Goal: Book appointment/travel/reservation

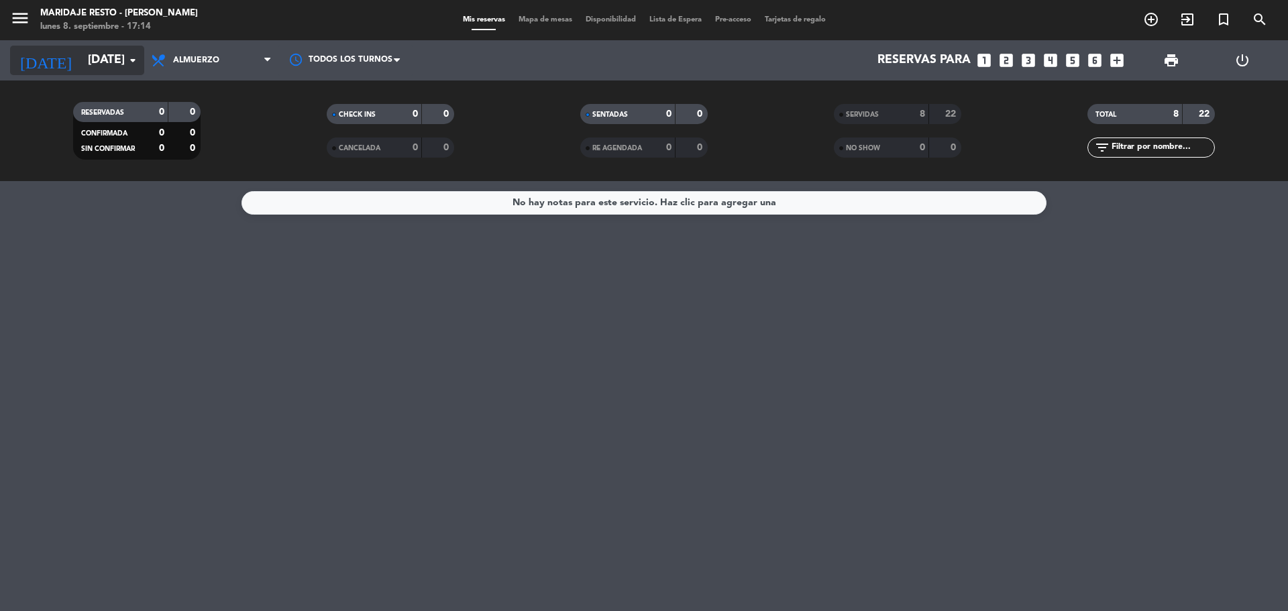
click at [81, 61] on input "[DATE]" at bounding box center [159, 60] width 156 height 27
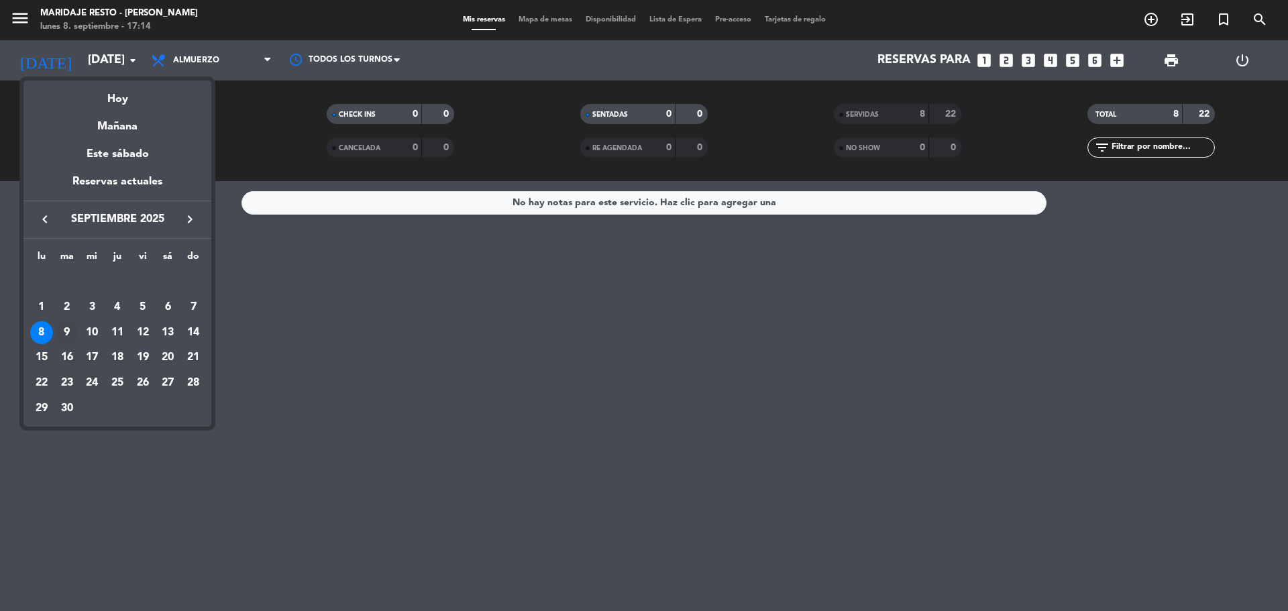
click at [70, 333] on div "9" at bounding box center [67, 332] width 23 height 23
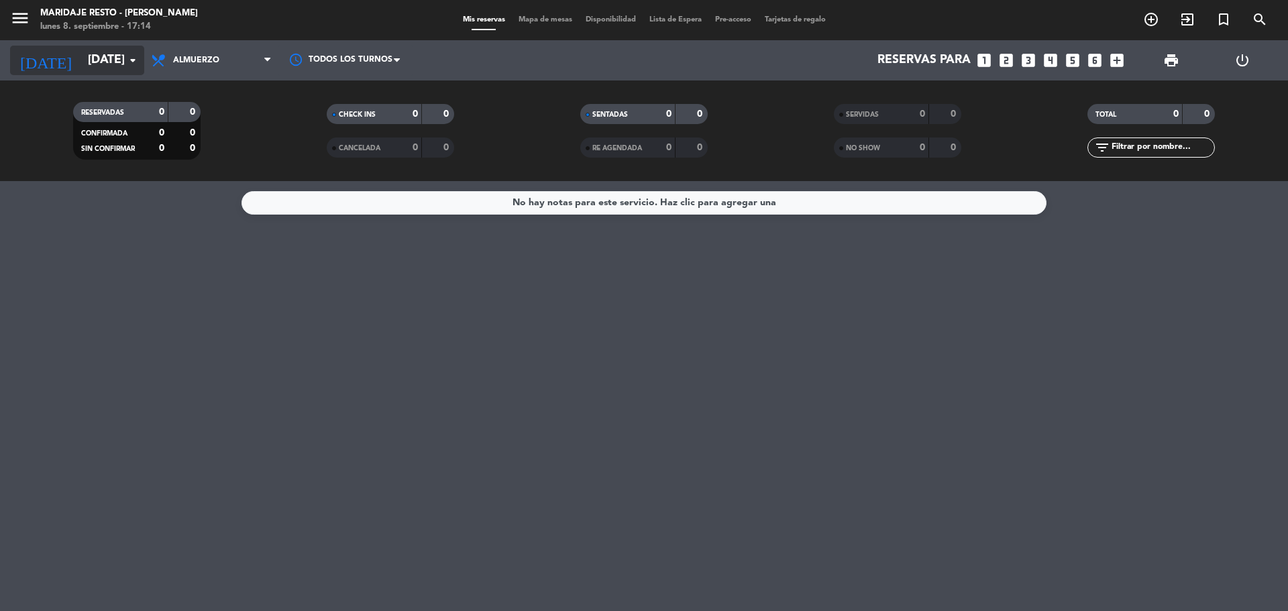
click at [131, 64] on icon "arrow_drop_down" at bounding box center [133, 60] width 16 height 16
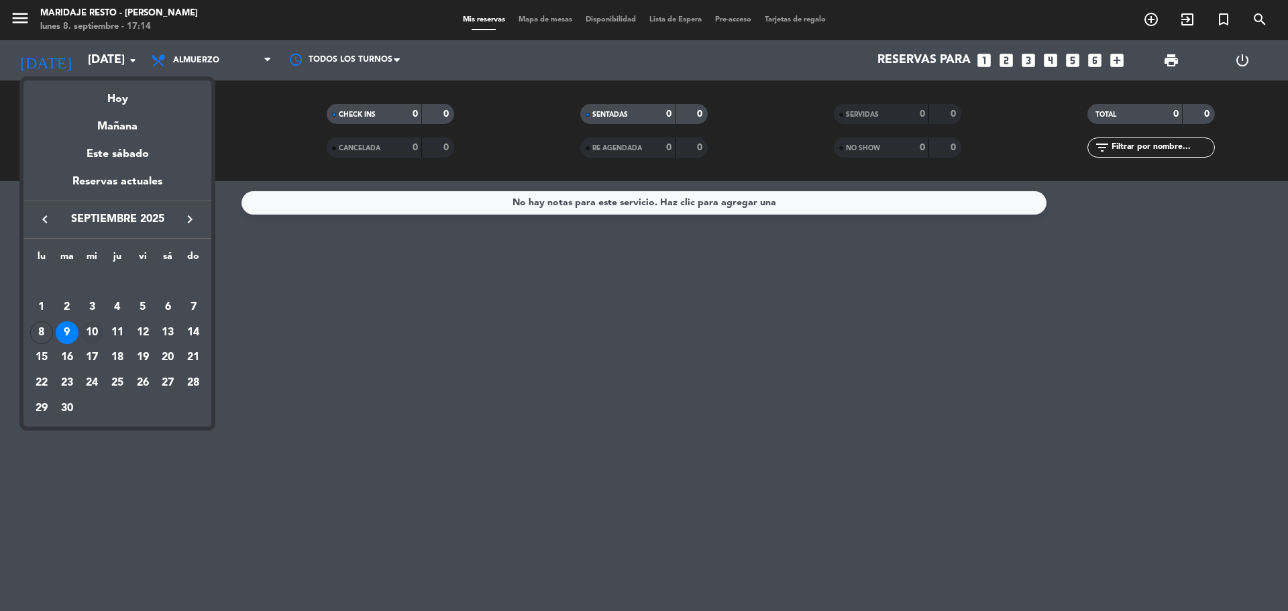
click at [94, 331] on div "10" at bounding box center [92, 332] width 23 height 23
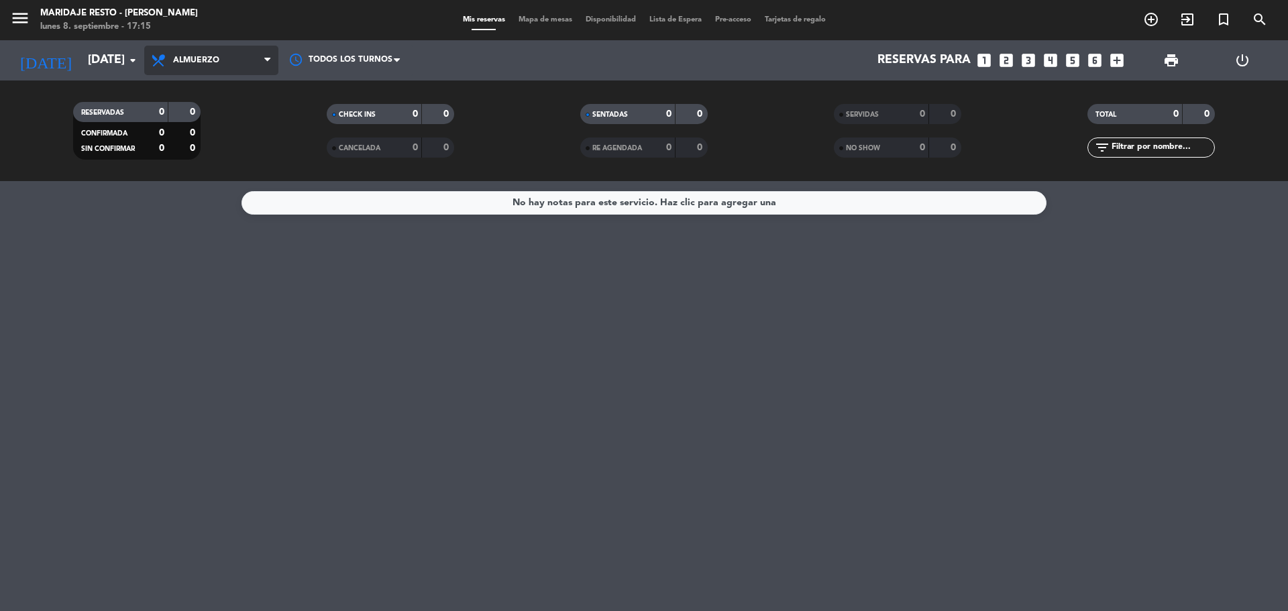
click at [267, 62] on icon at bounding box center [267, 60] width 6 height 11
click at [187, 147] on div "menu Maridaje Resto - [PERSON_NAME] [DATE] 8. septiembre - 17:15 Mis reservas M…" at bounding box center [644, 90] width 1288 height 181
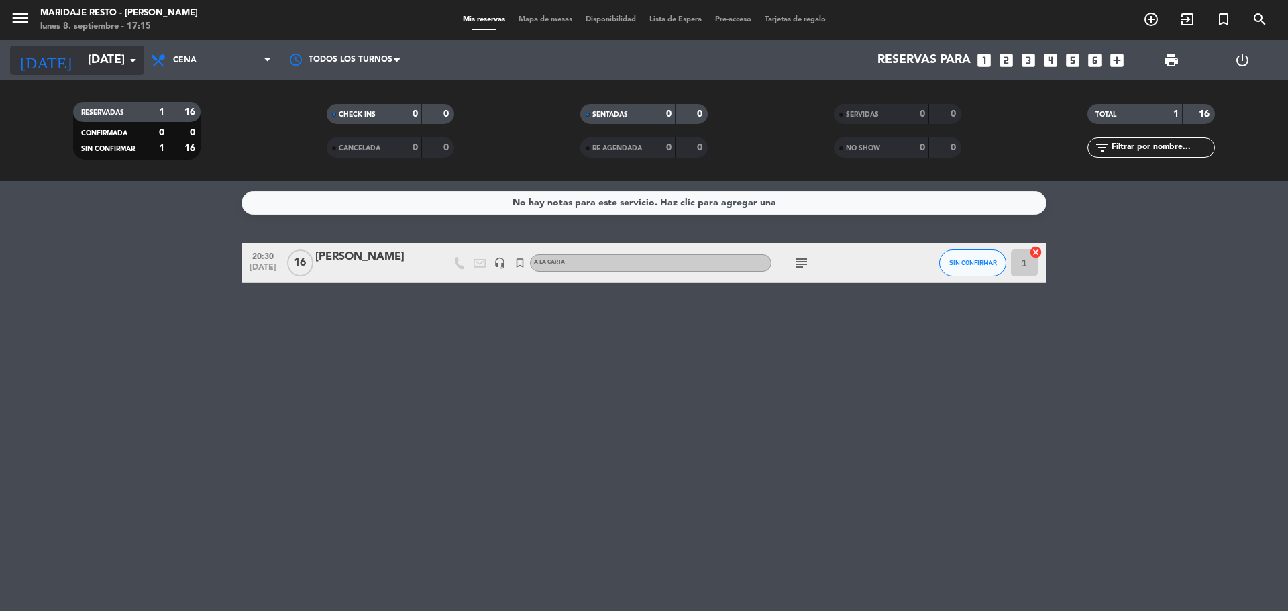
click at [131, 64] on icon "arrow_drop_down" at bounding box center [133, 60] width 16 height 16
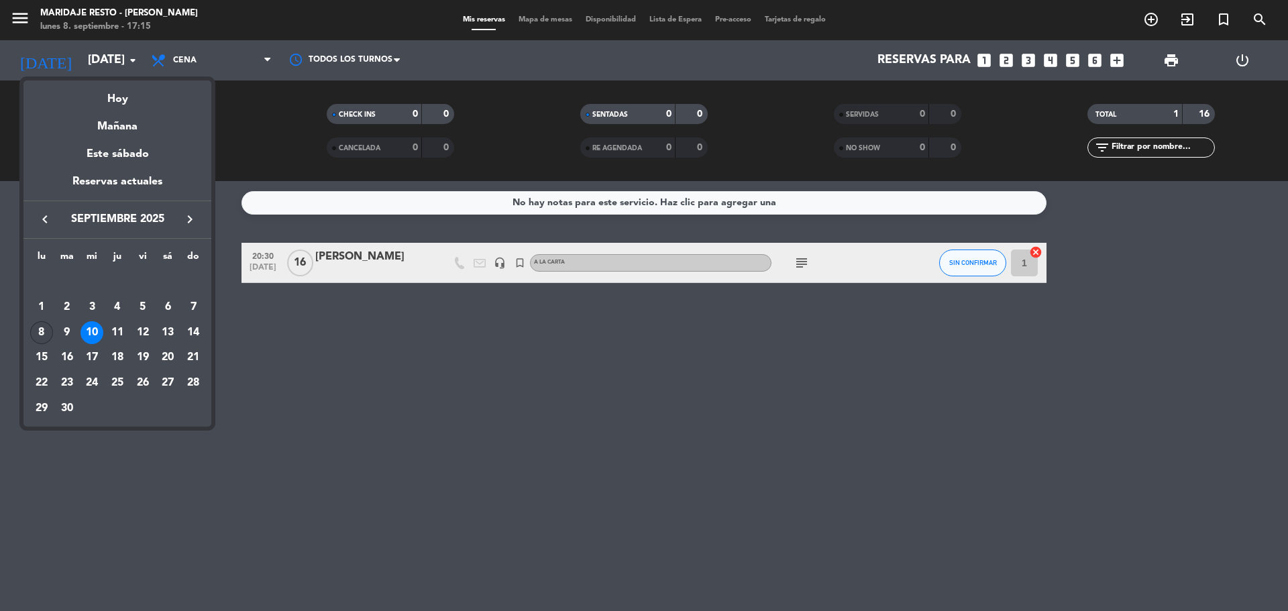
click at [43, 329] on div "8" at bounding box center [41, 332] width 23 height 23
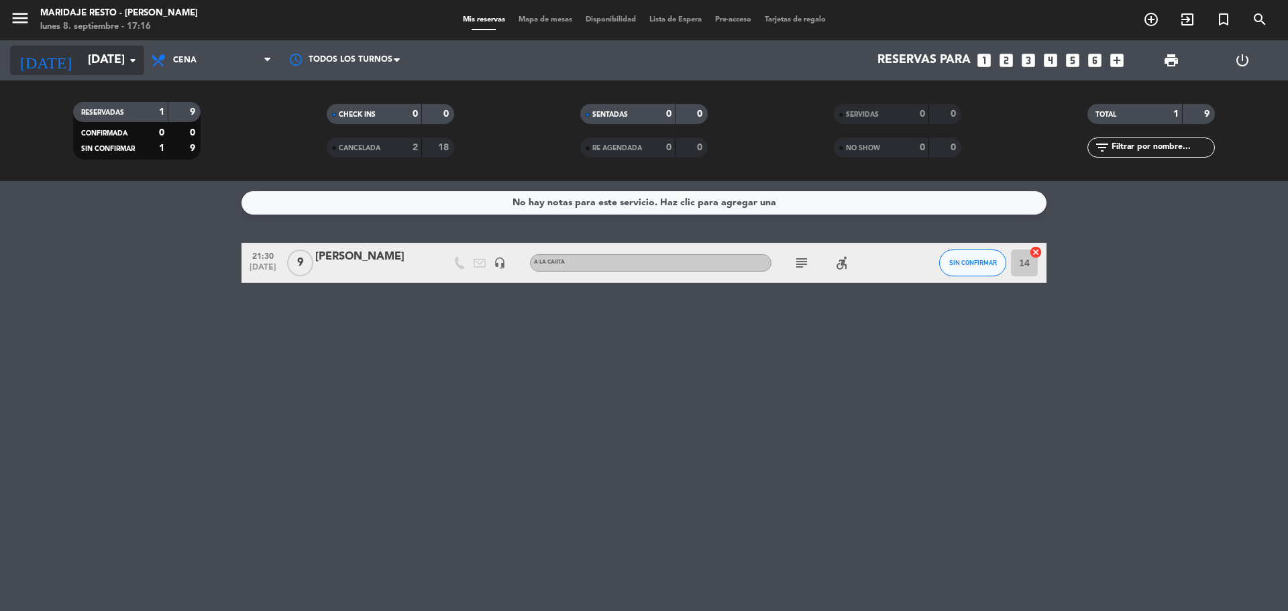
click at [141, 67] on input "[DATE]" at bounding box center [159, 60] width 156 height 27
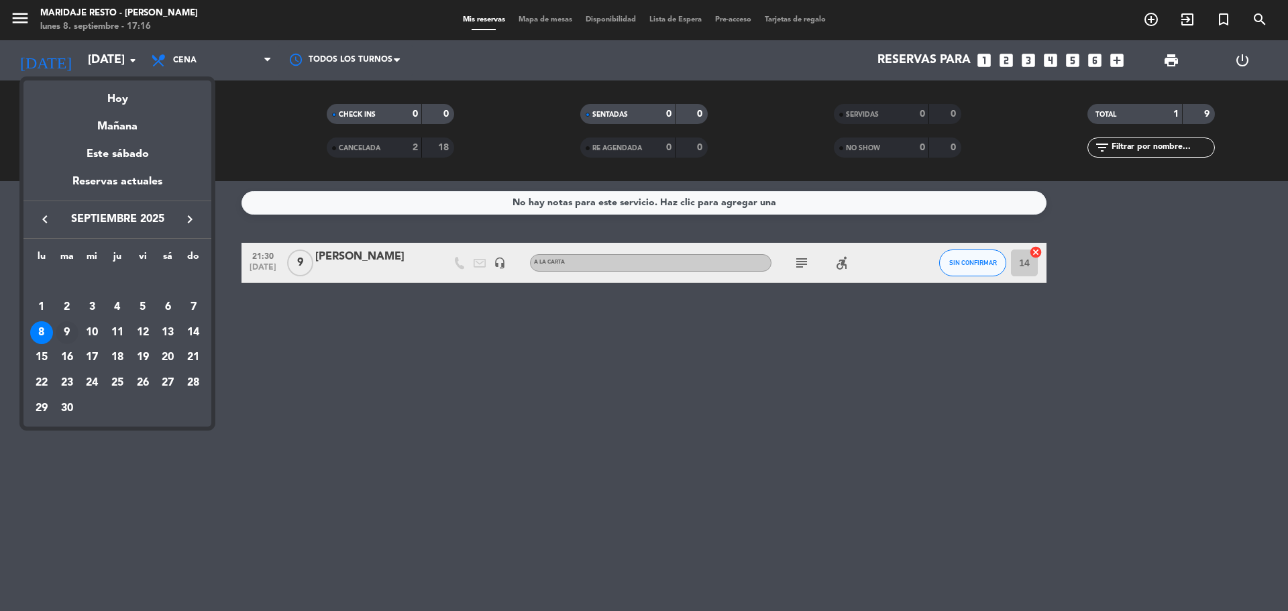
click at [70, 335] on div "9" at bounding box center [67, 332] width 23 height 23
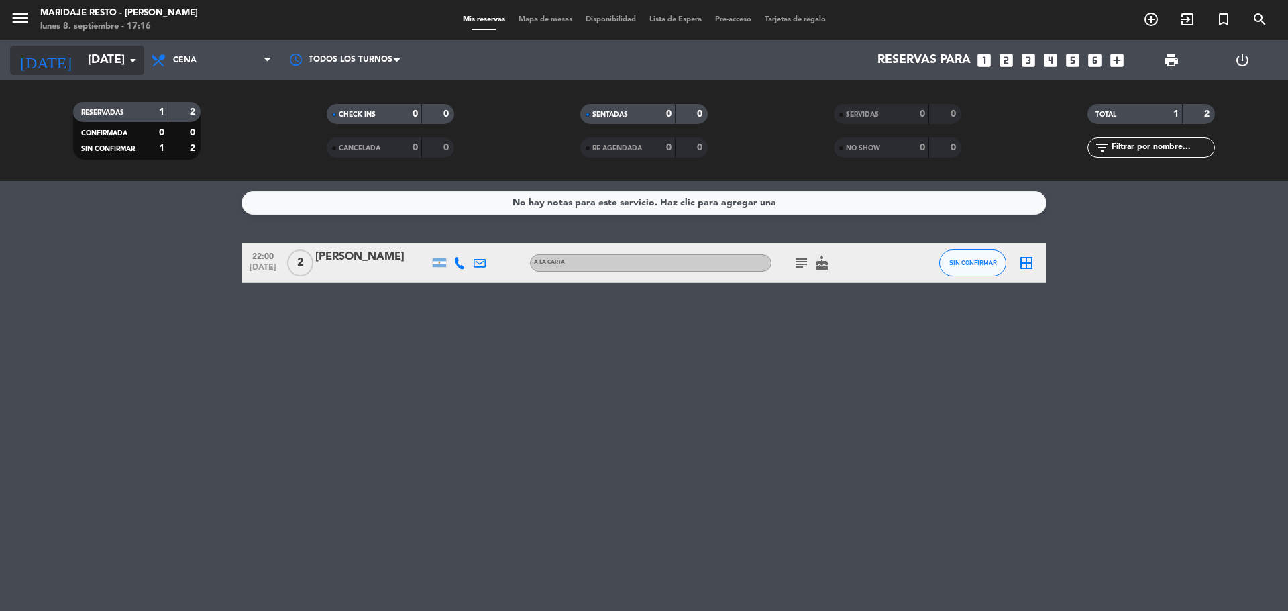
click at [137, 66] on icon "arrow_drop_down" at bounding box center [133, 60] width 16 height 16
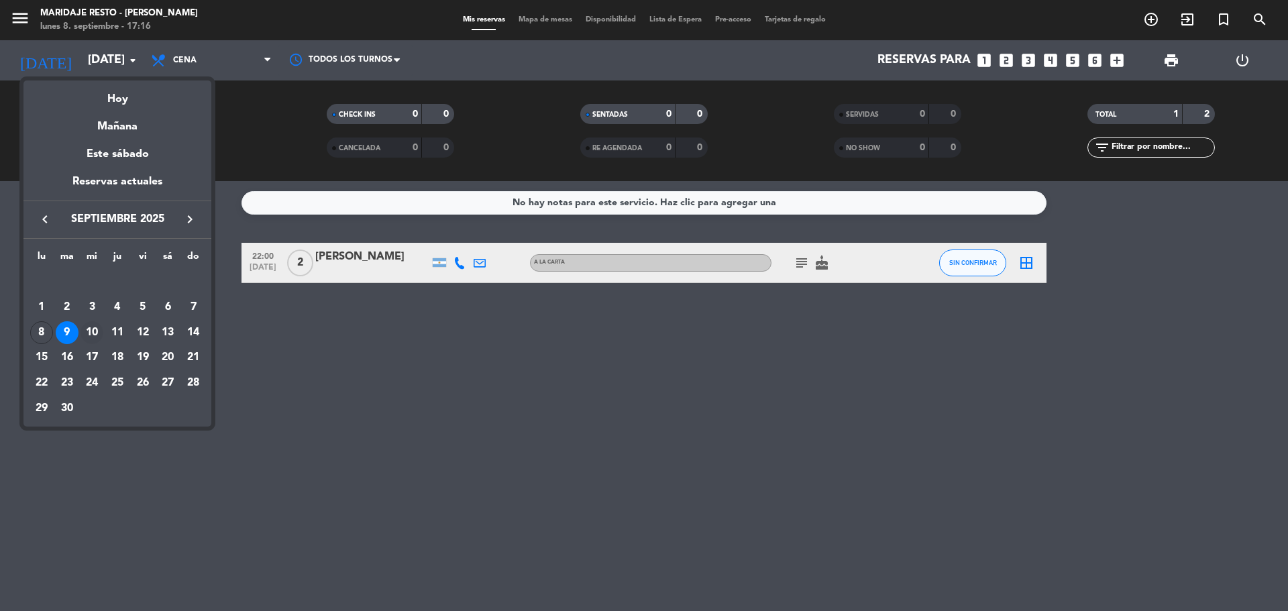
click at [98, 333] on div "10" at bounding box center [92, 332] width 23 height 23
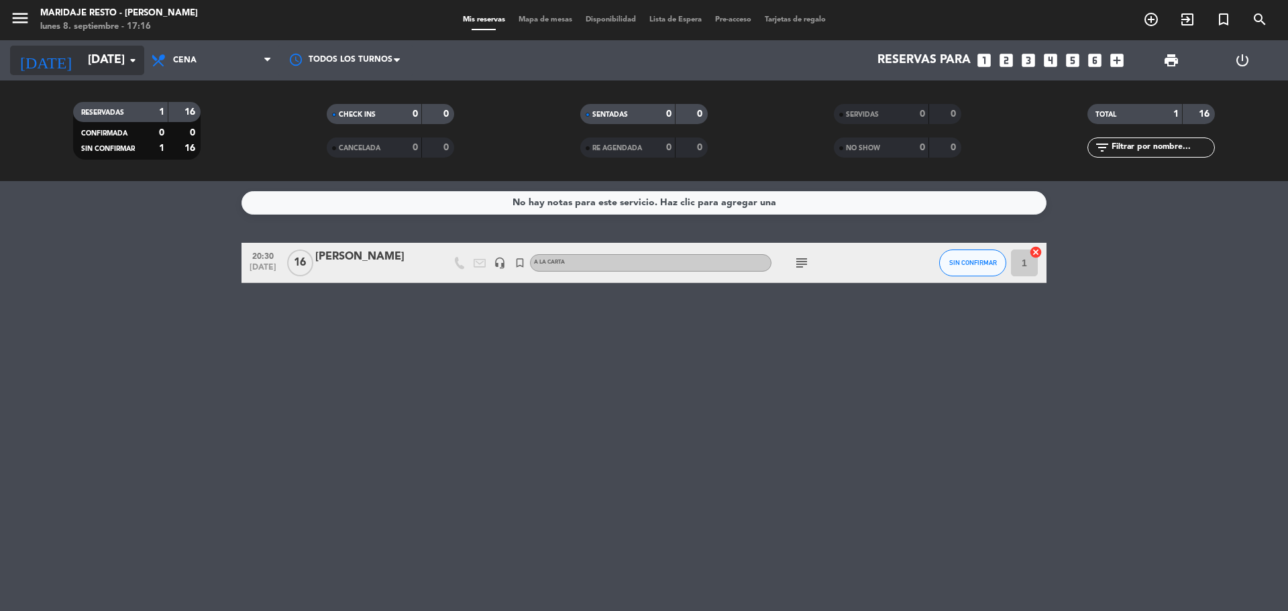
click at [128, 68] on icon "arrow_drop_down" at bounding box center [133, 60] width 16 height 16
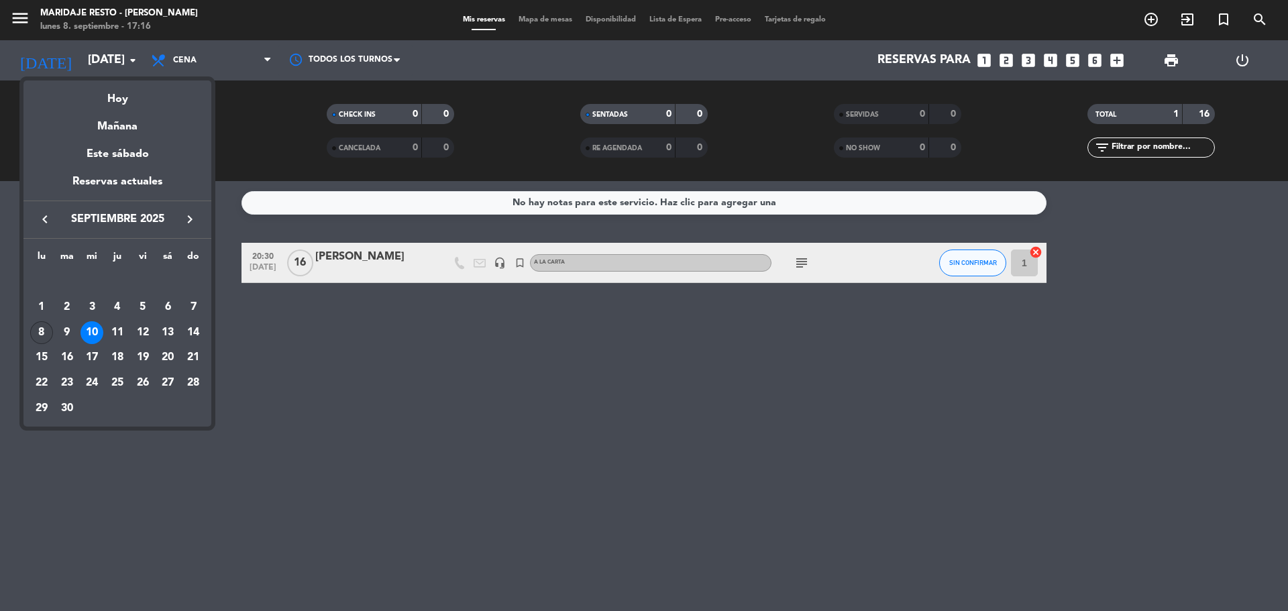
click at [48, 333] on div "8" at bounding box center [41, 332] width 23 height 23
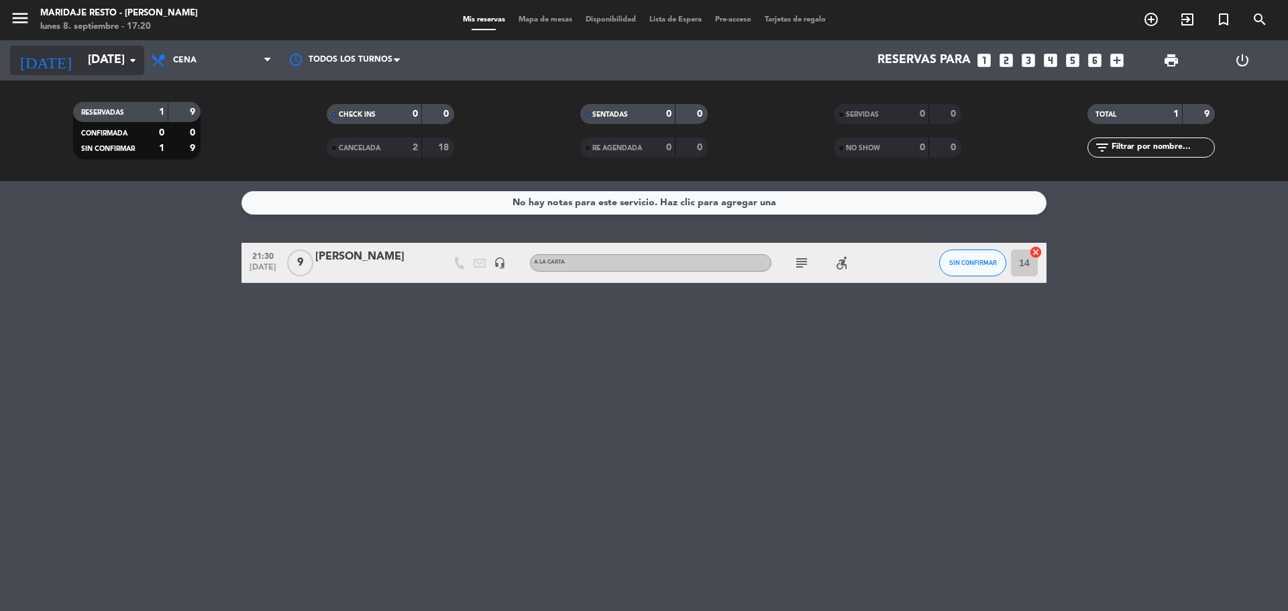
click at [135, 61] on icon "arrow_drop_down" at bounding box center [133, 60] width 16 height 16
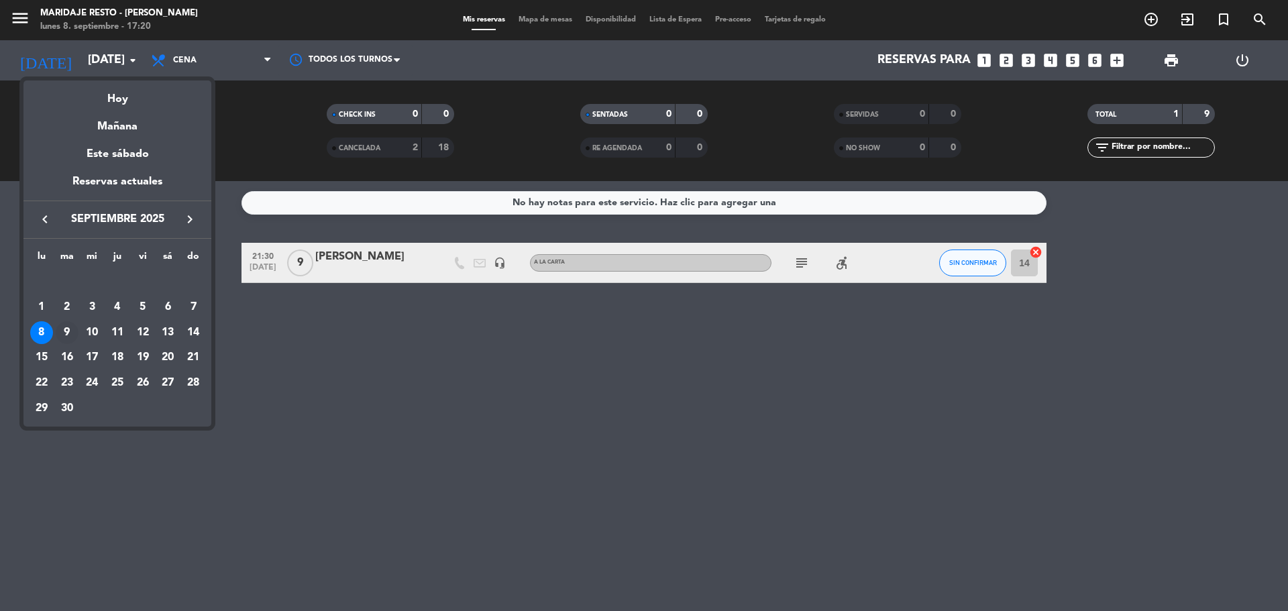
click at [68, 329] on div "9" at bounding box center [67, 332] width 23 height 23
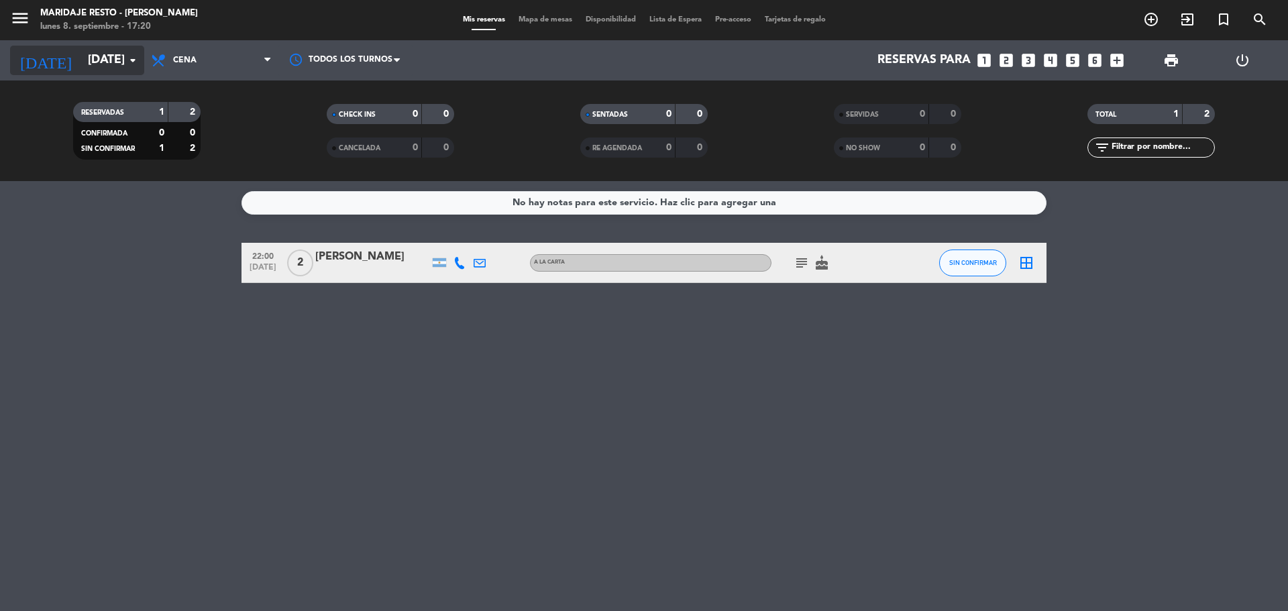
click at [130, 62] on icon "arrow_drop_down" at bounding box center [133, 60] width 16 height 16
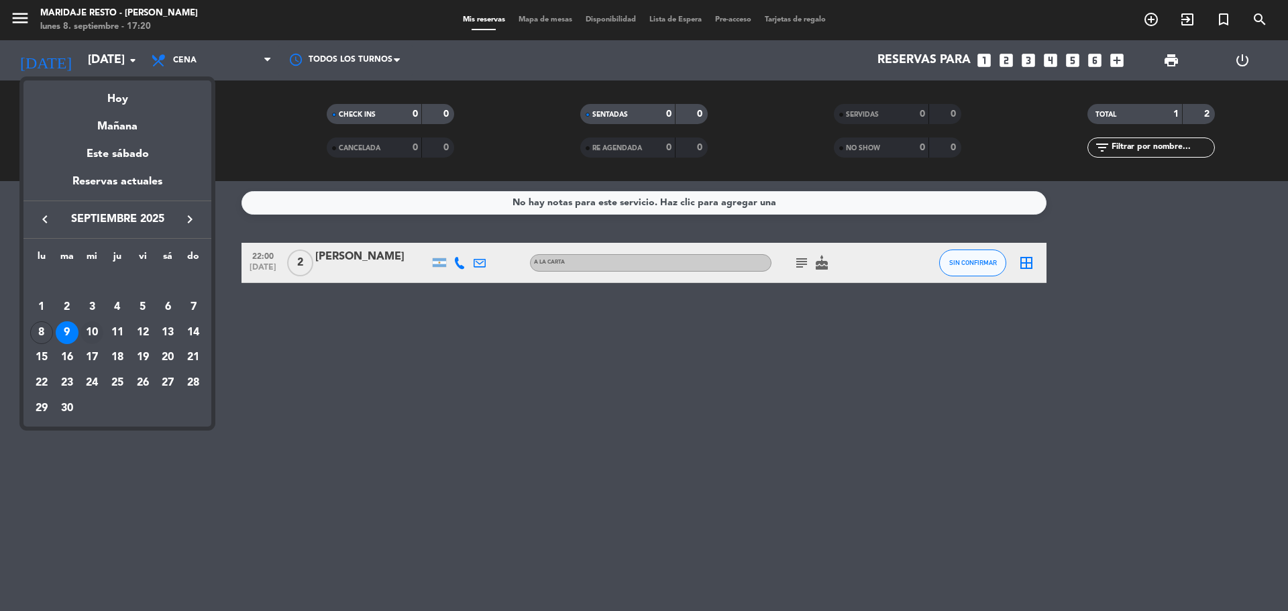
click at [93, 329] on div "10" at bounding box center [92, 332] width 23 height 23
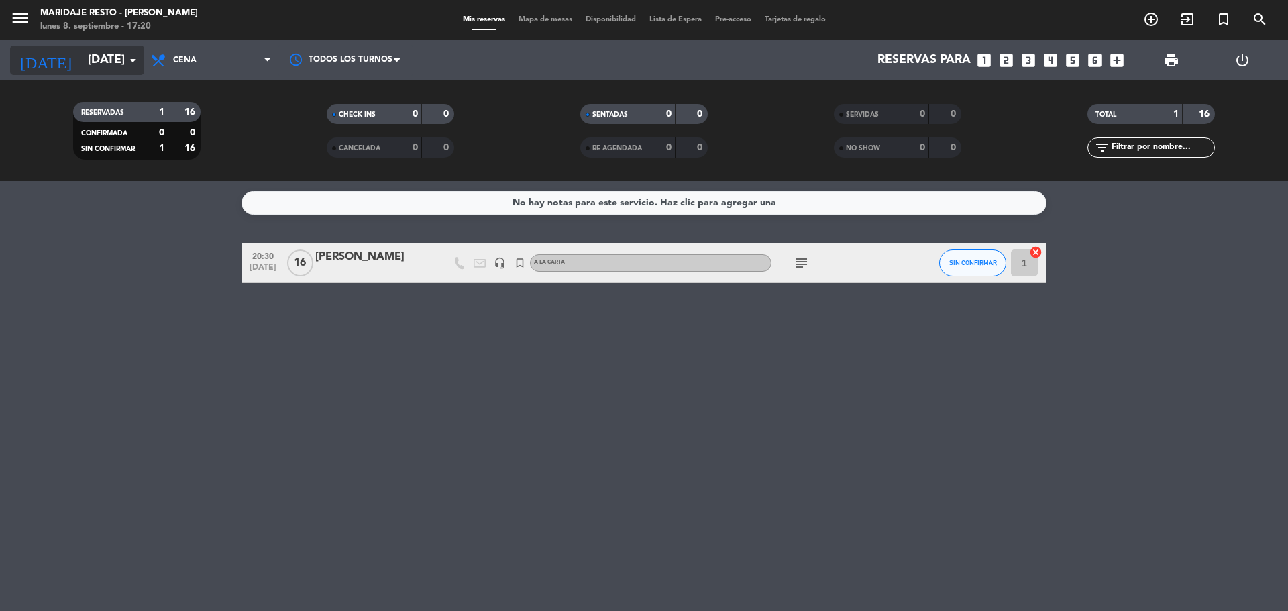
click at [138, 69] on input "[DATE]" at bounding box center [159, 60] width 156 height 27
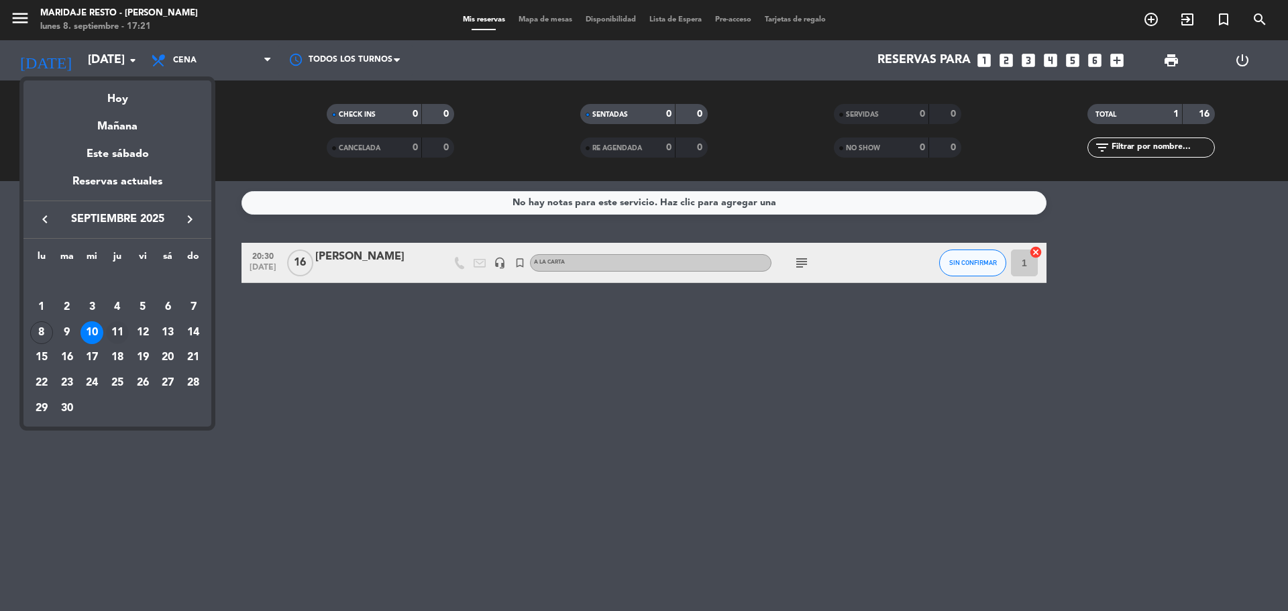
click at [117, 332] on div "11" at bounding box center [117, 332] width 23 height 23
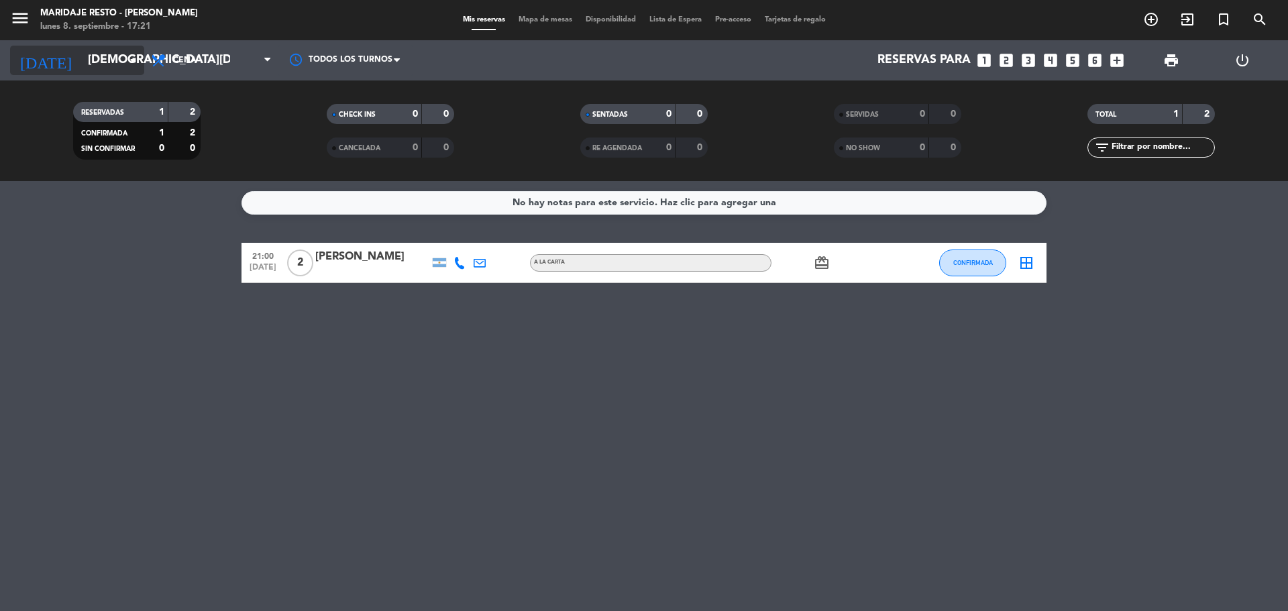
click at [134, 66] on icon "arrow_drop_down" at bounding box center [133, 60] width 16 height 16
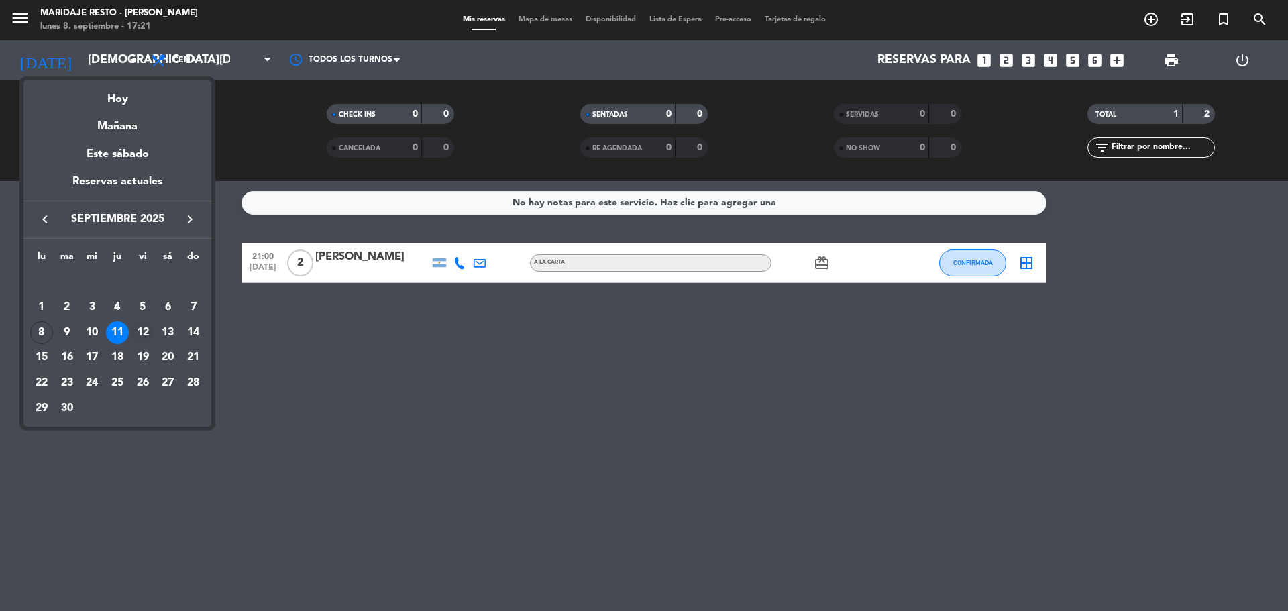
click at [145, 336] on div "12" at bounding box center [142, 332] width 23 height 23
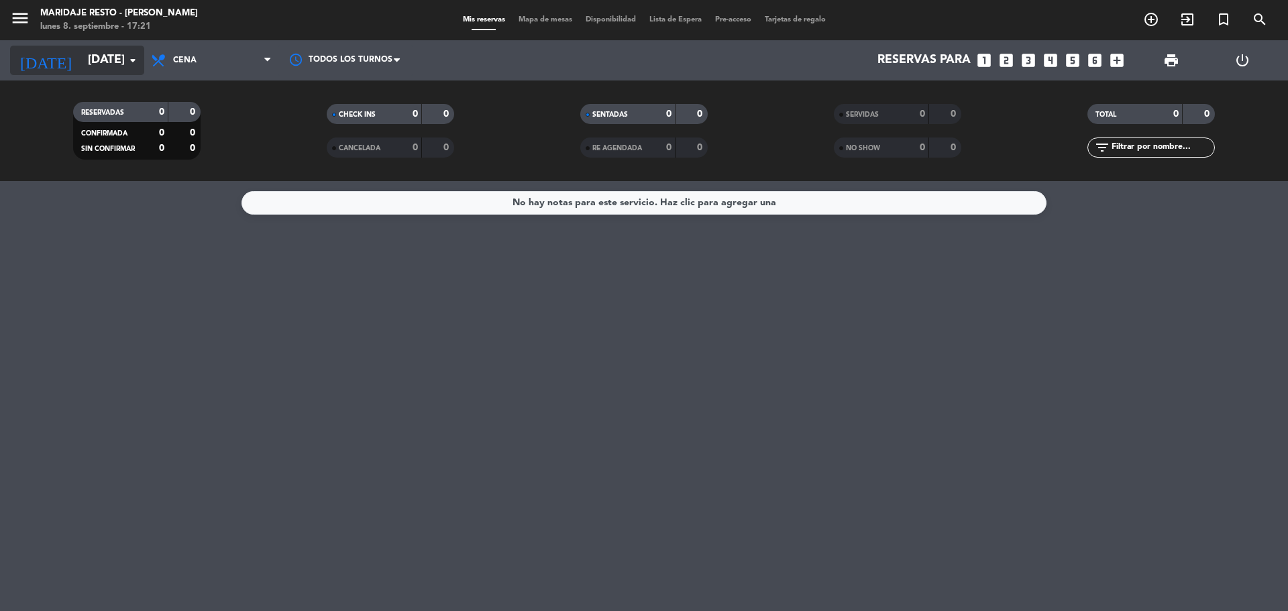
click at [135, 66] on icon "arrow_drop_down" at bounding box center [133, 60] width 16 height 16
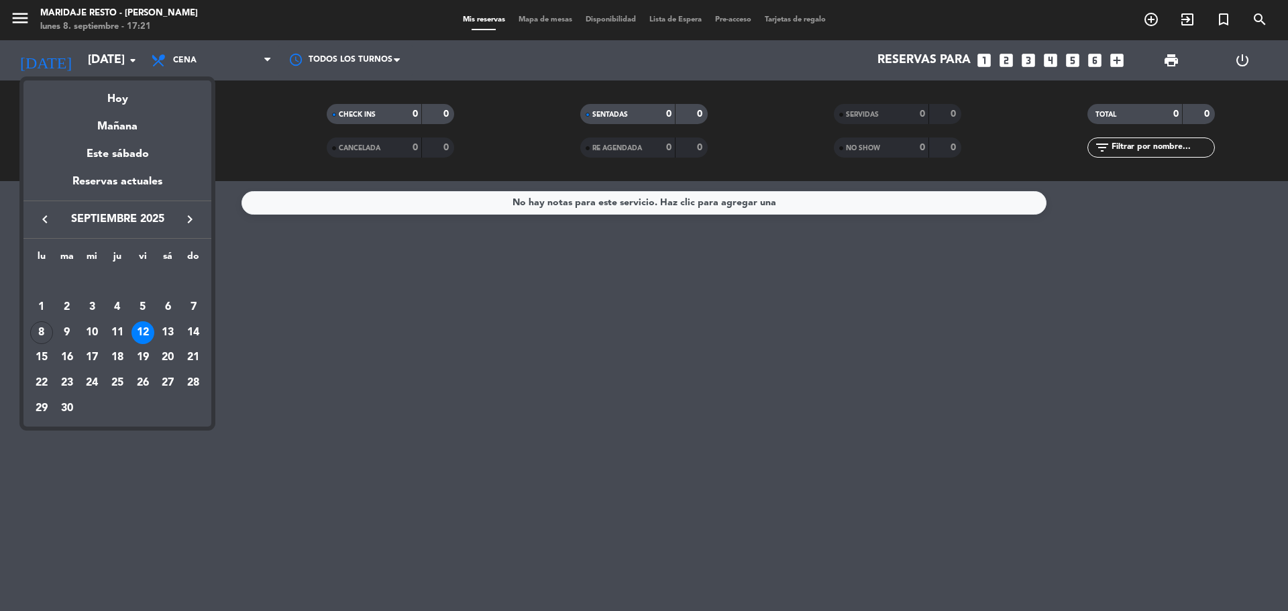
click at [168, 331] on div "13" at bounding box center [167, 332] width 23 height 23
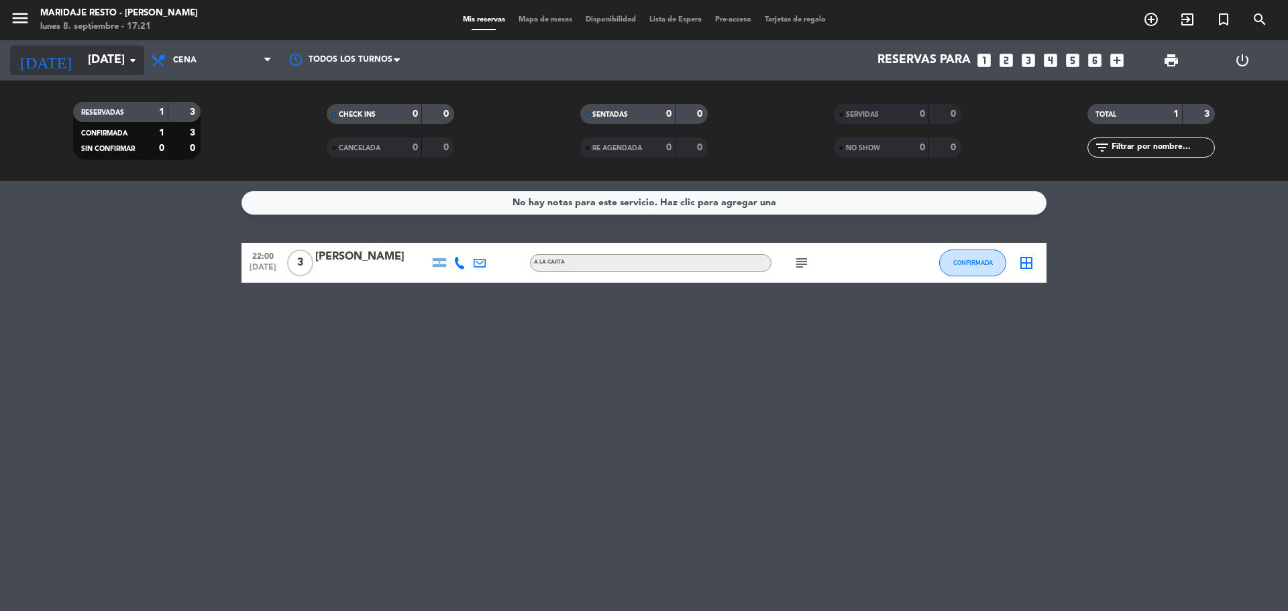
click at [129, 63] on icon "arrow_drop_down" at bounding box center [133, 60] width 16 height 16
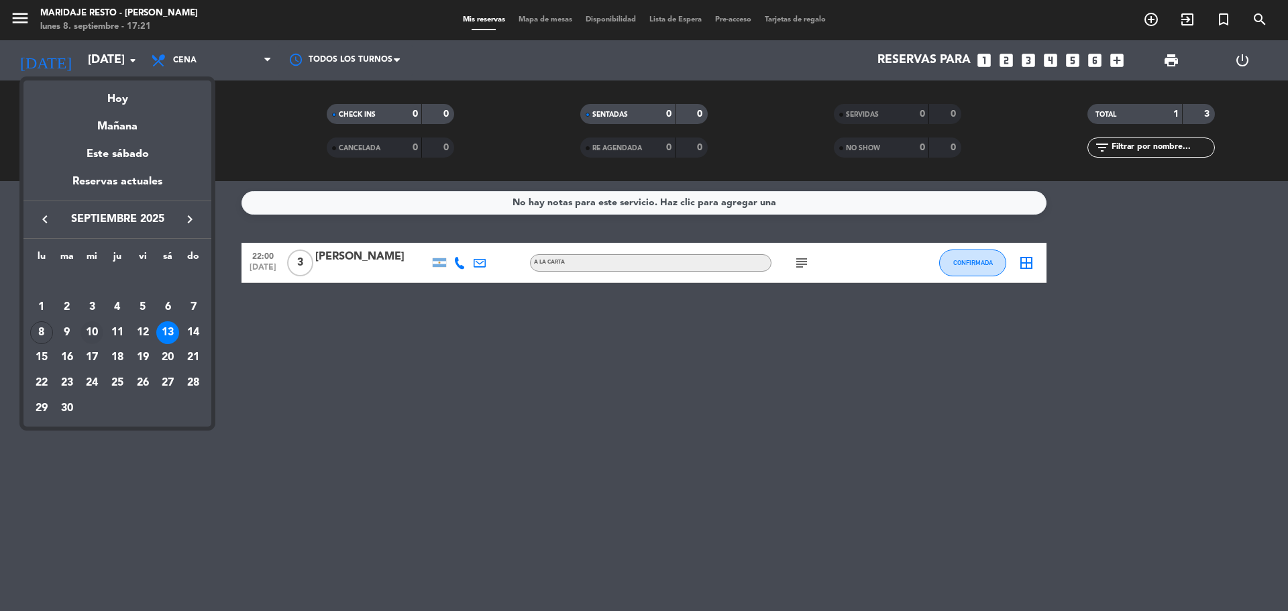
click at [90, 337] on div "10" at bounding box center [92, 332] width 23 height 23
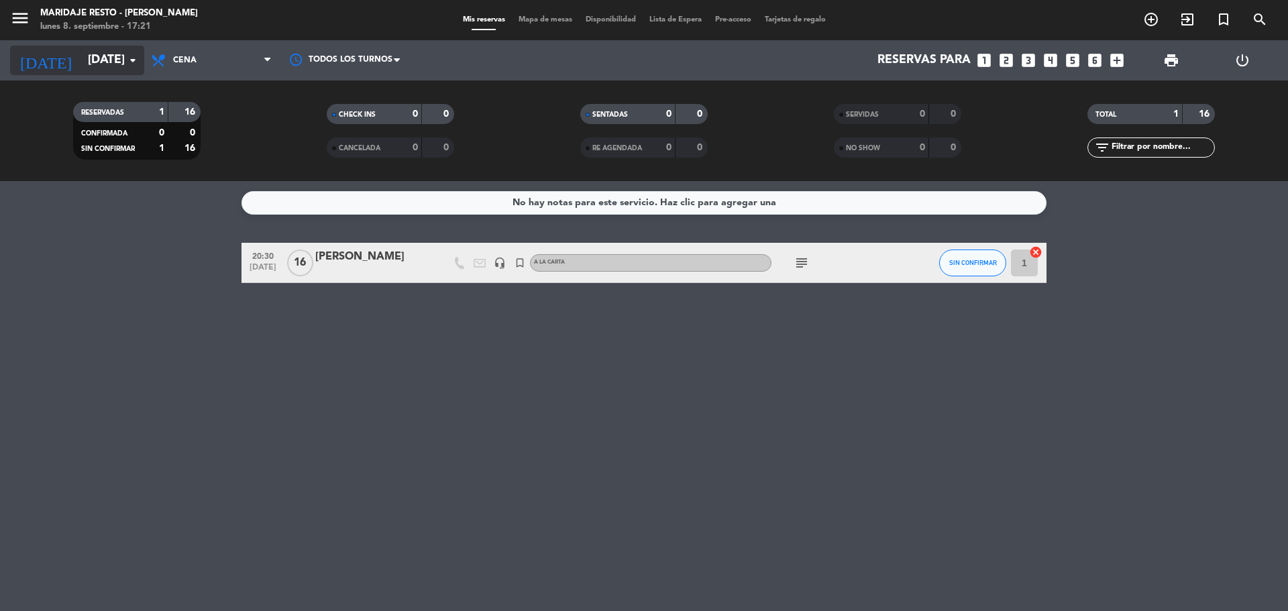
click at [127, 66] on icon "arrow_drop_down" at bounding box center [133, 60] width 16 height 16
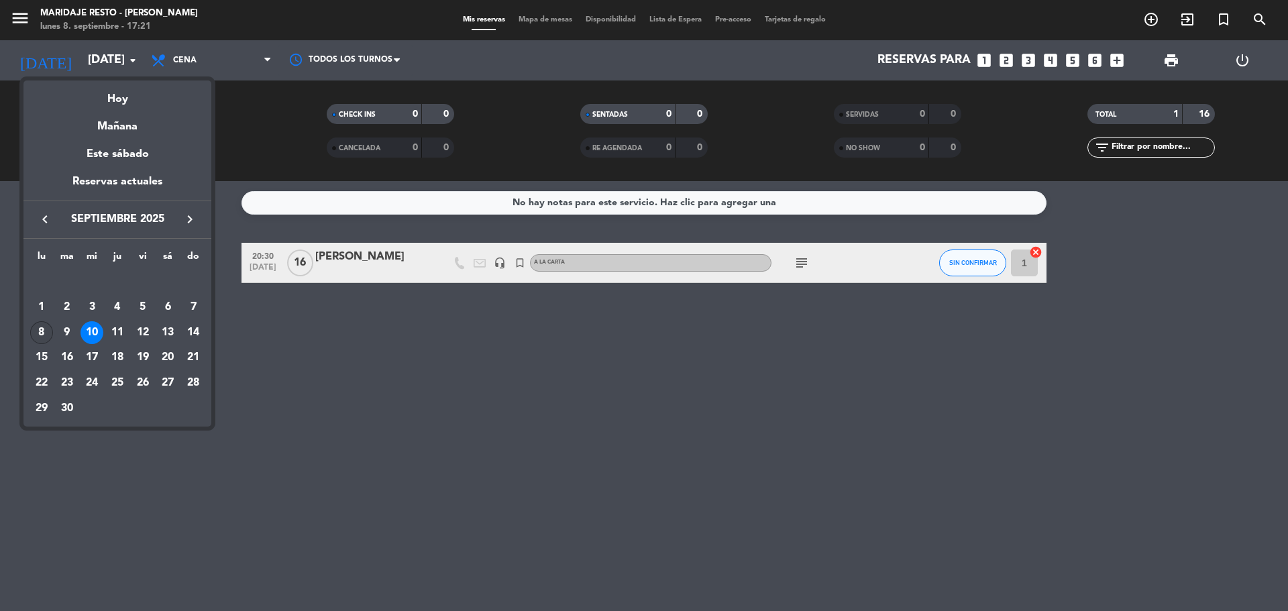
click at [44, 335] on div "8" at bounding box center [41, 332] width 23 height 23
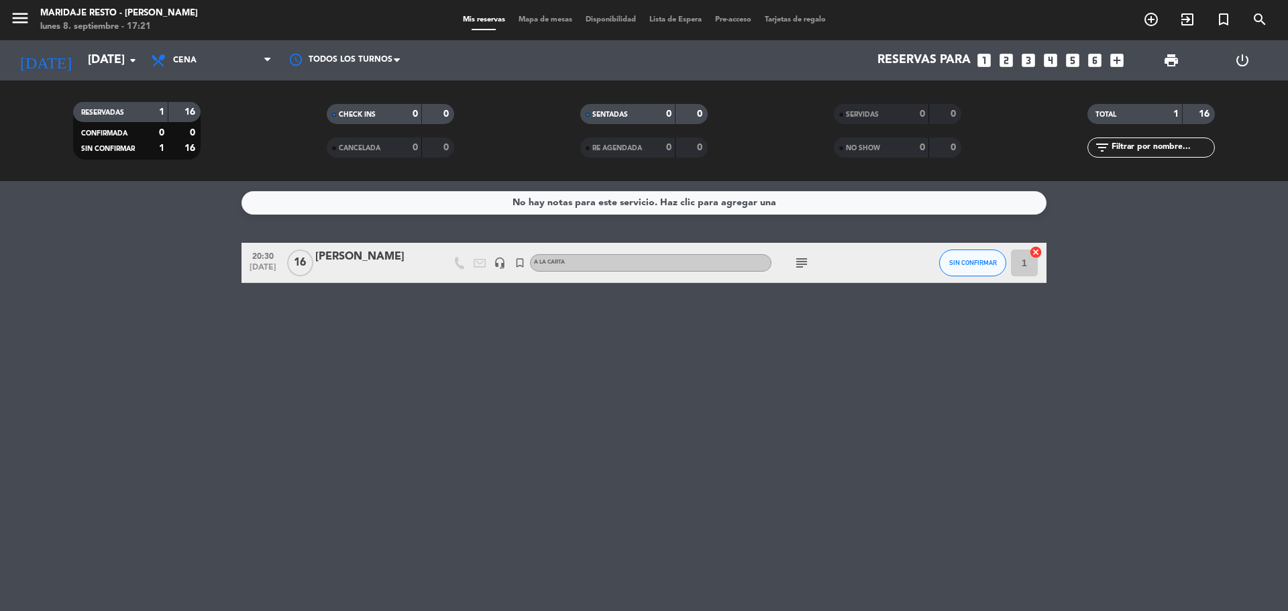
type input "[DATE]"
